Goal: Task Accomplishment & Management: Use online tool/utility

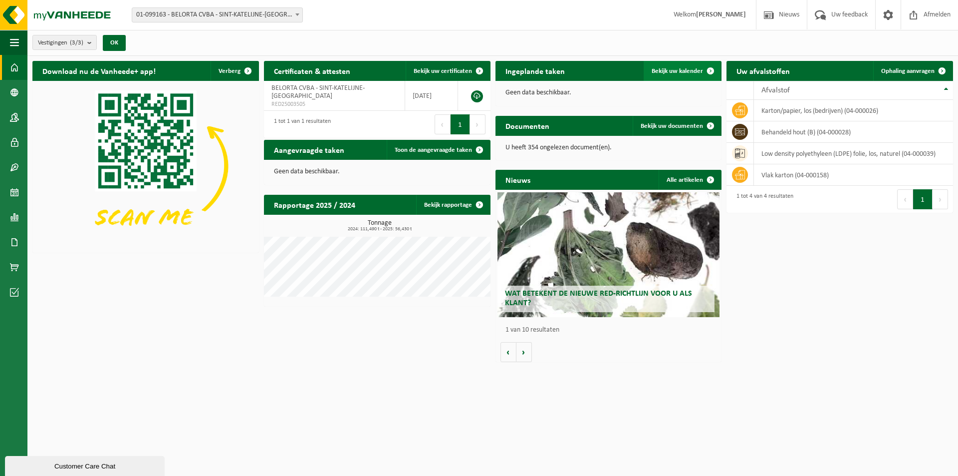
click at [637, 73] on span "Bekijk uw kalender" at bounding box center [677, 71] width 51 height 6
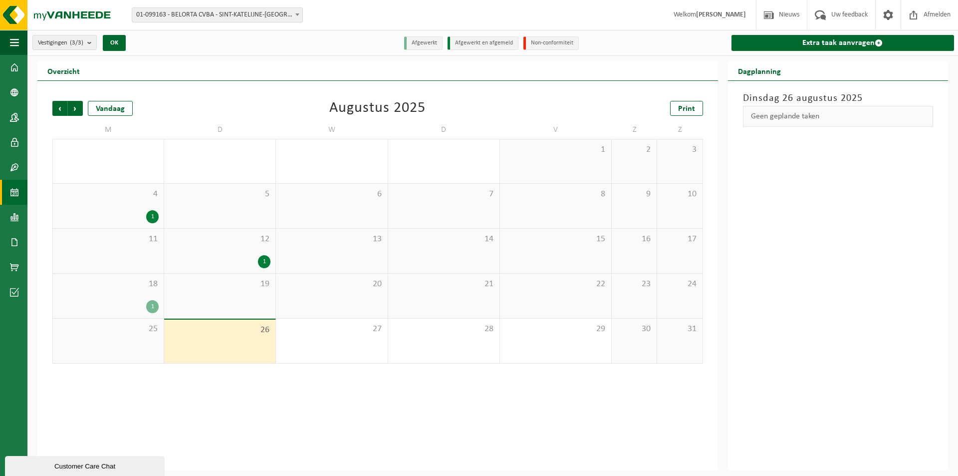
click at [151, 305] on div "1" at bounding box center [152, 306] width 12 height 13
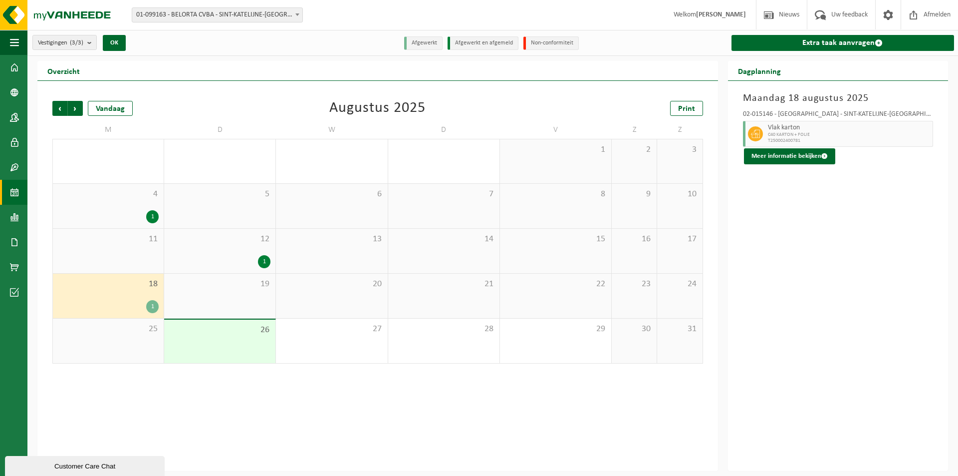
click at [779, 130] on span "Vlak karton" at bounding box center [849, 128] width 162 height 8
click at [231, 344] on div "26" at bounding box center [219, 340] width 111 height 43
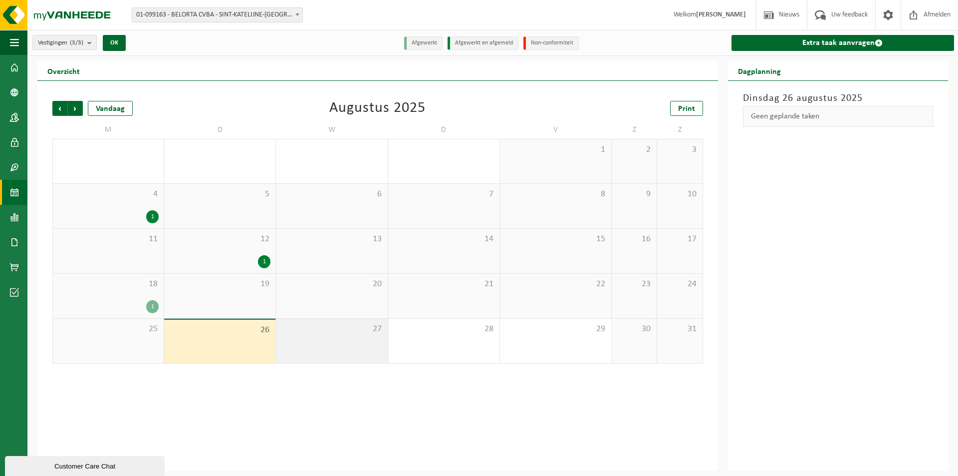
click at [346, 356] on div "27" at bounding box center [331, 340] width 111 height 44
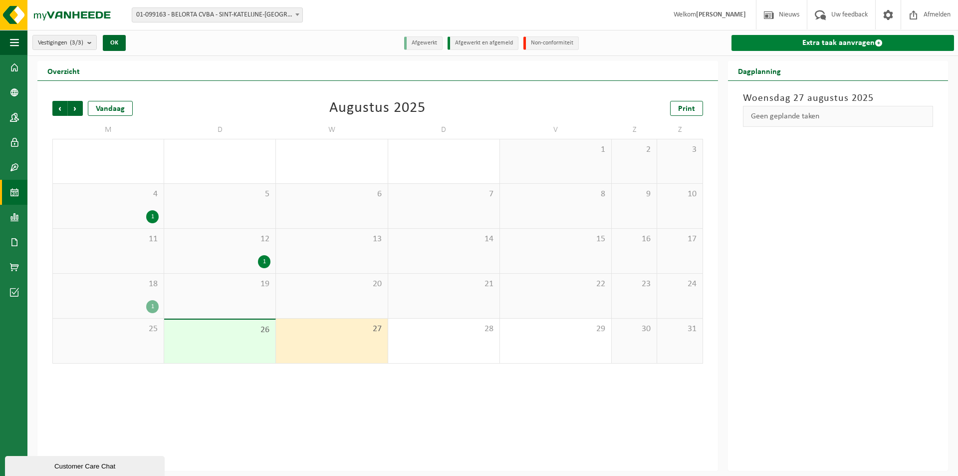
click at [831, 40] on link "Extra taak aanvragen" at bounding box center [843, 43] width 223 height 16
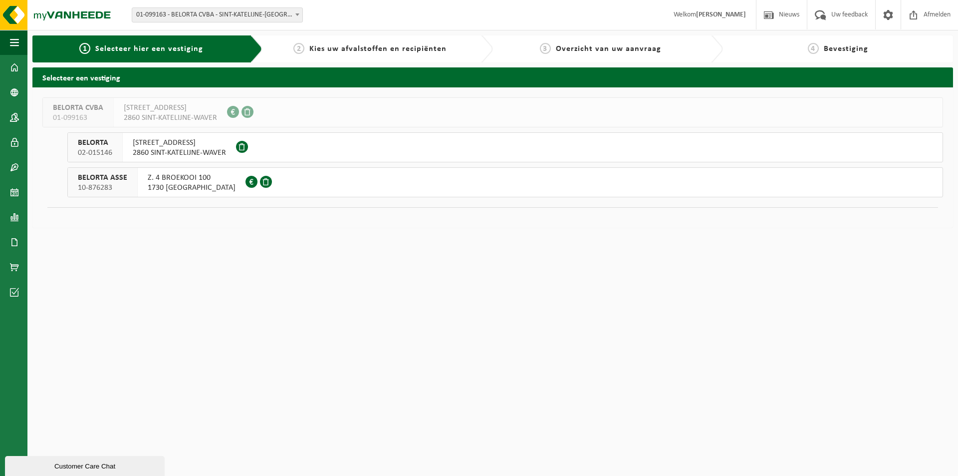
click at [125, 151] on div "KEMPENARESTRAAT 53 2860 SINT-KATELIJNE-WAVER" at bounding box center [179, 147] width 113 height 29
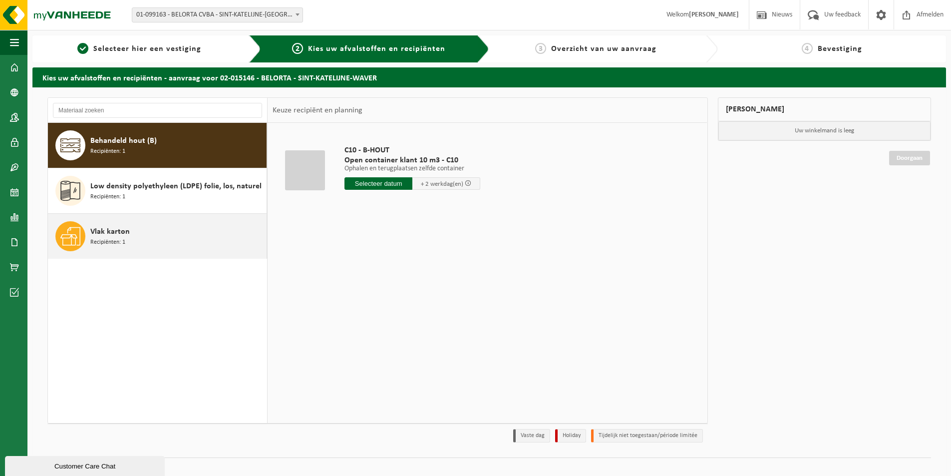
click at [121, 239] on span "Recipiënten: 1" at bounding box center [107, 242] width 35 height 9
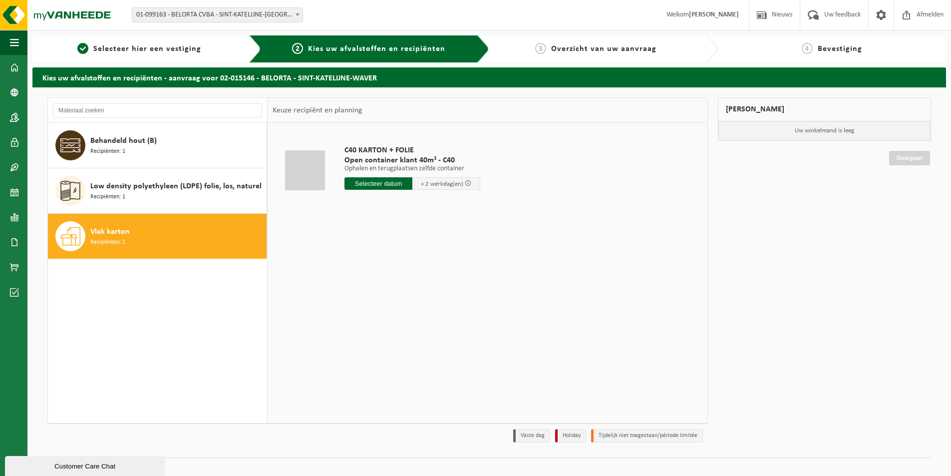
click at [399, 185] on input "text" at bounding box center [378, 183] width 68 height 12
click at [407, 306] on div "28" at bounding box center [406, 304] width 17 height 16
type input "Van 2025-08-28"
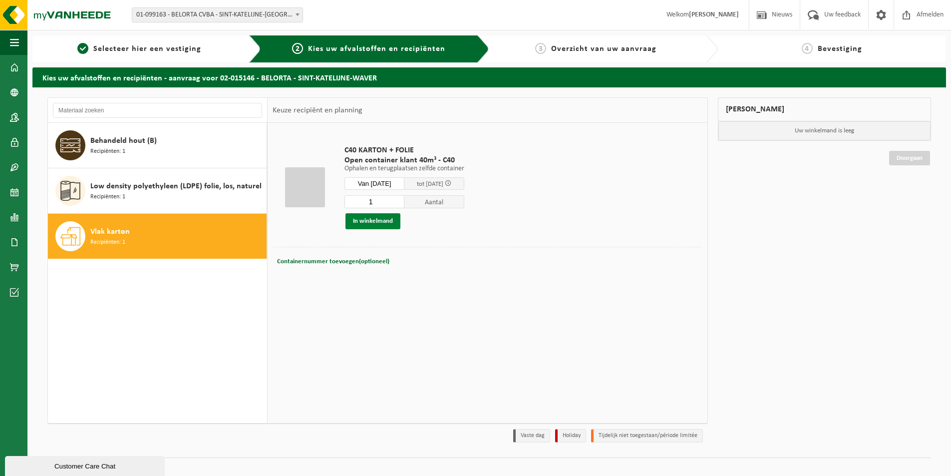
click at [380, 219] on button "In winkelmand" at bounding box center [372, 221] width 55 height 16
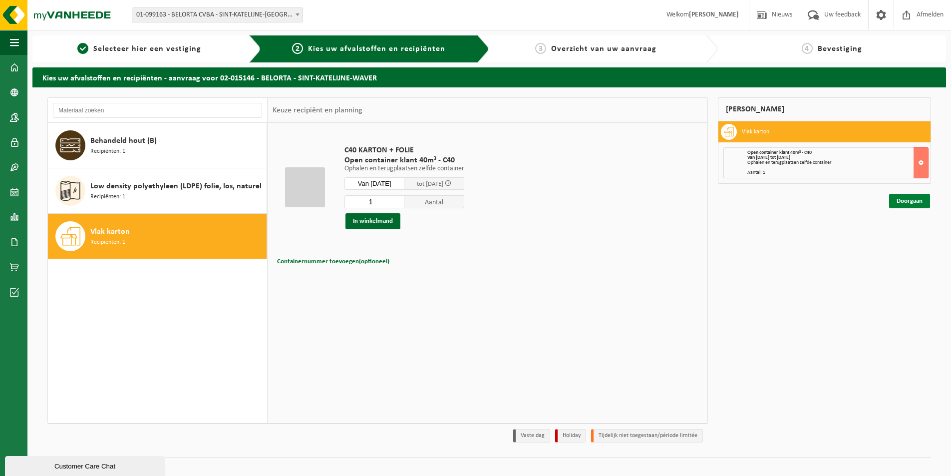
click at [901, 202] on link "Doorgaan" at bounding box center [909, 201] width 41 height 14
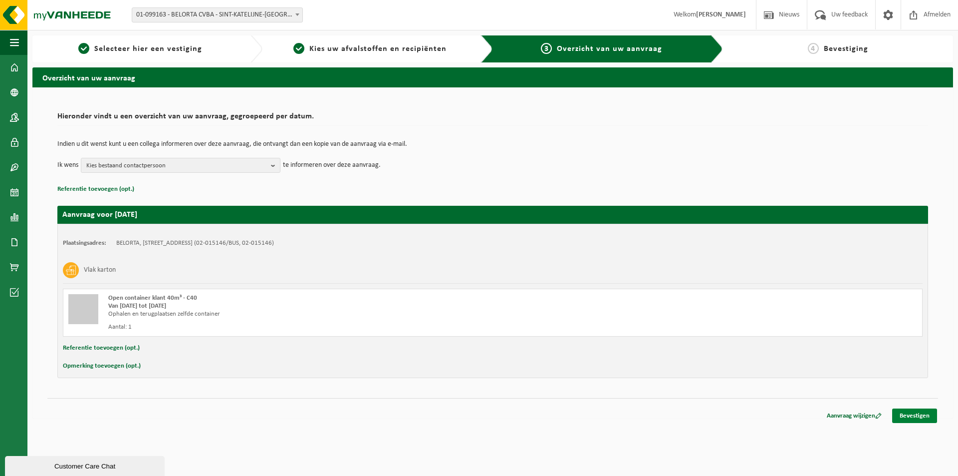
click at [909, 415] on link "Bevestigen" at bounding box center [914, 415] width 45 height 14
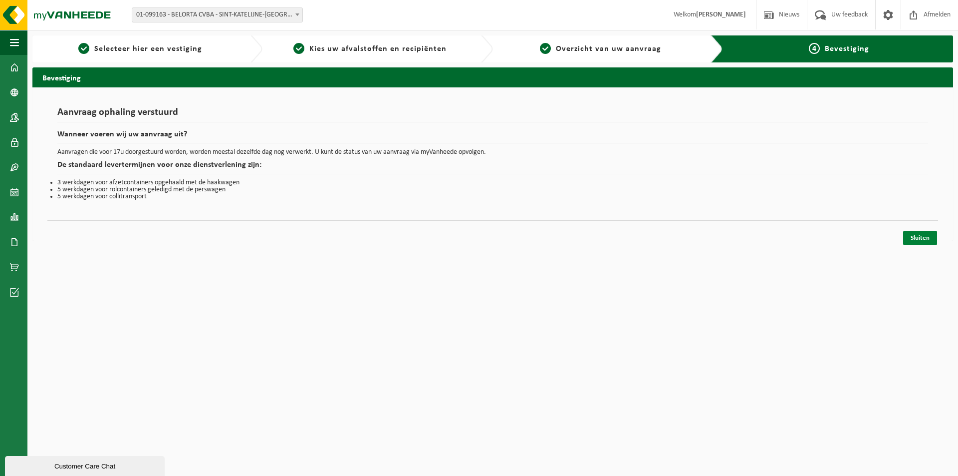
click at [914, 237] on link "Sluiten" at bounding box center [920, 238] width 34 height 14
